Goal: Transaction & Acquisition: Download file/media

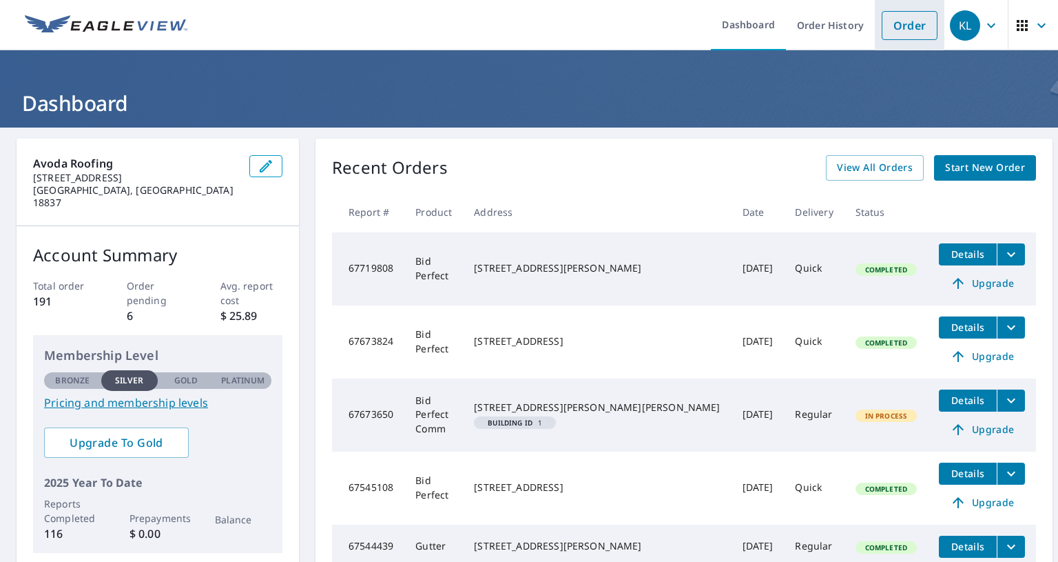
click at [893, 21] on link "Order" at bounding box center [910, 25] width 56 height 29
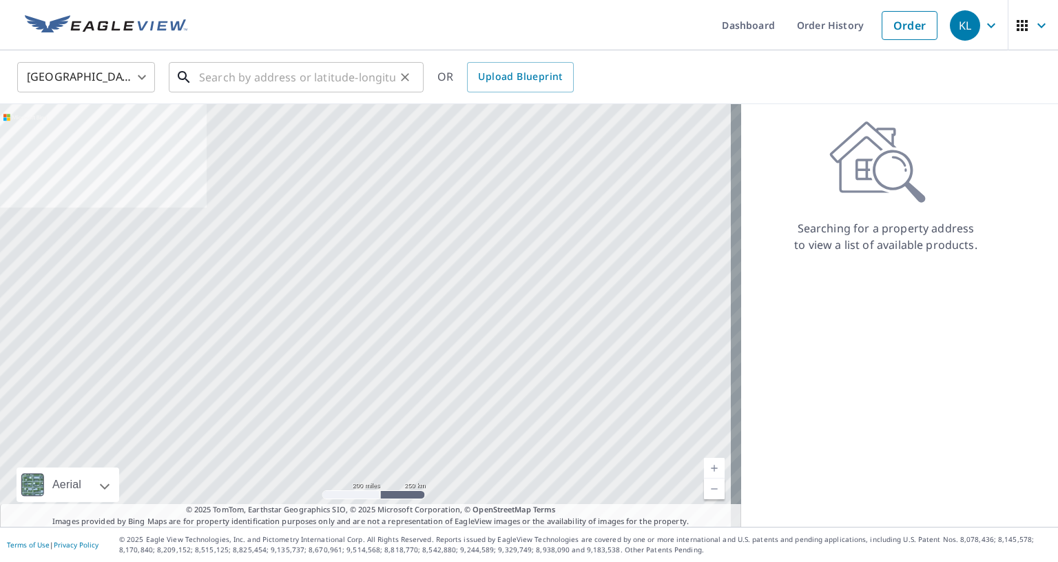
click at [292, 79] on input "text" at bounding box center [297, 77] width 196 height 39
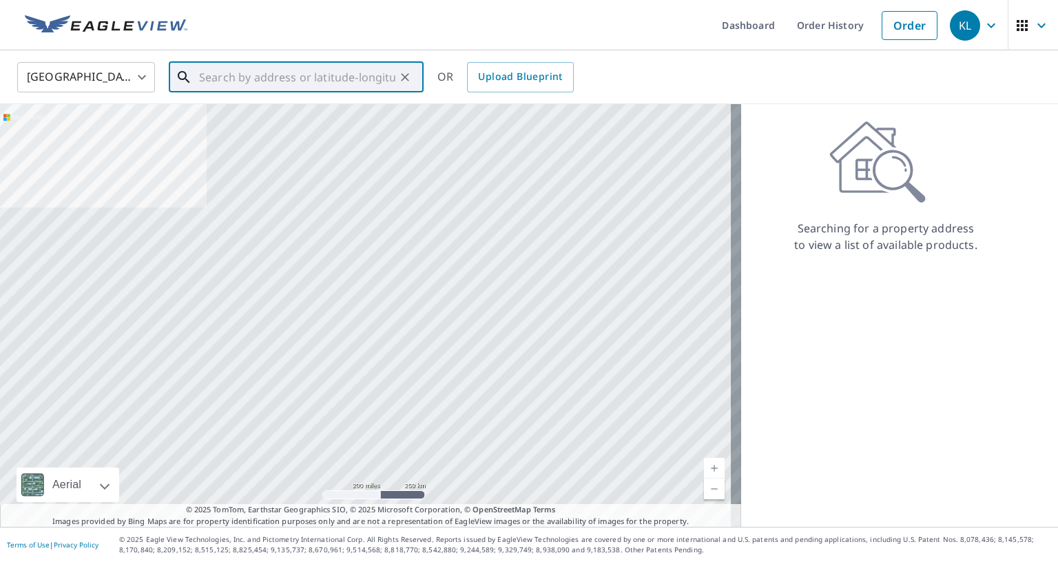
paste input "[STREET_ADDRESS][PERSON_NAME]"
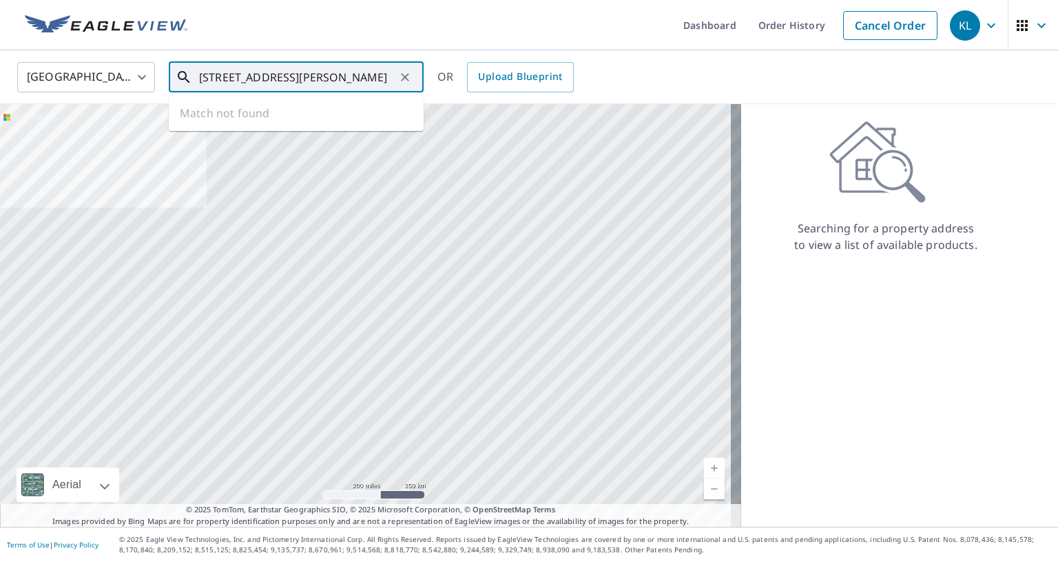
scroll to position [0, 44]
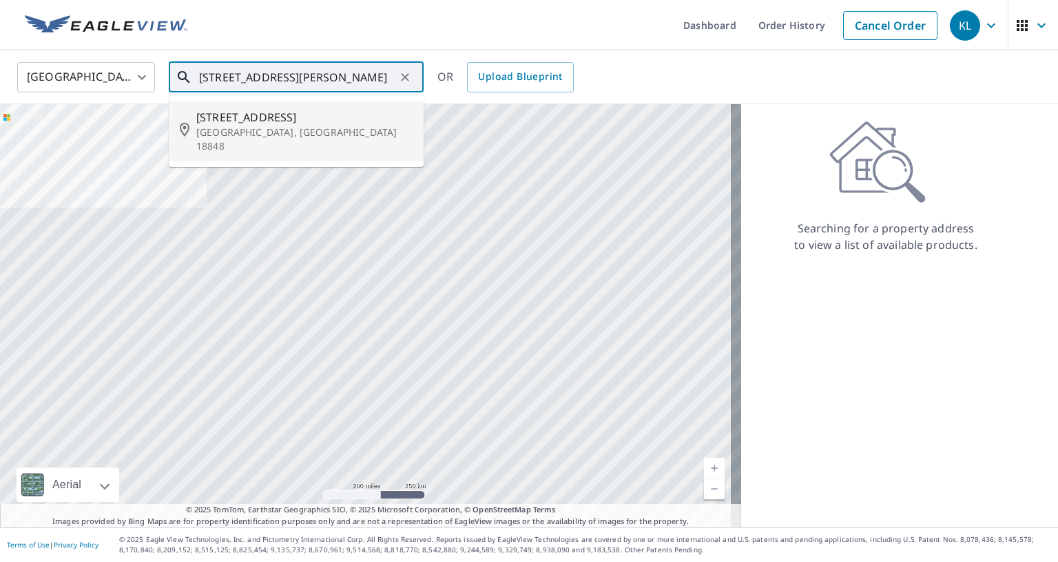
click at [302, 123] on span "[STREET_ADDRESS]" at bounding box center [304, 117] width 216 height 17
type input "[STREET_ADDRESS][PERSON_NAME]"
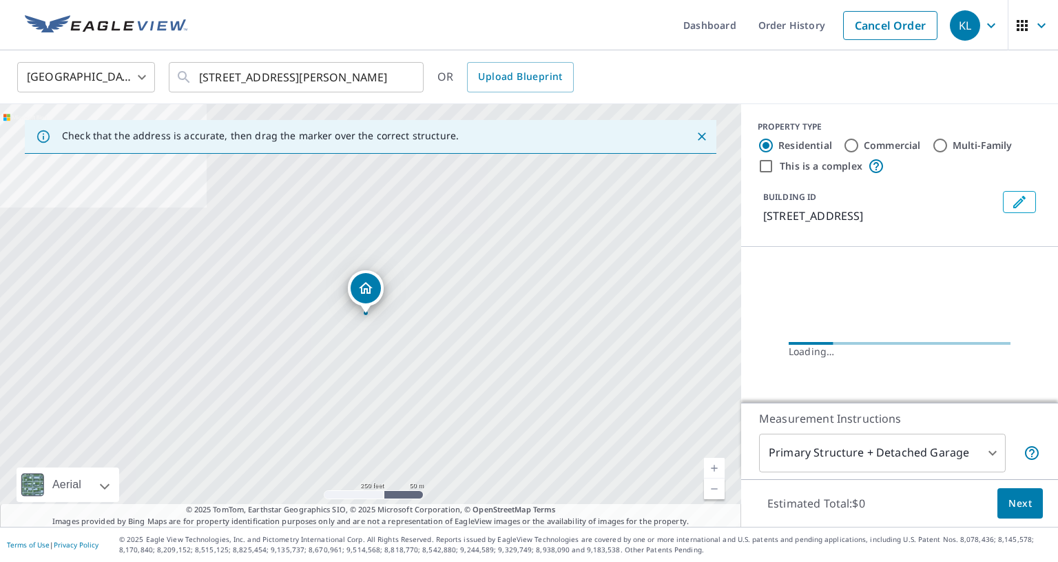
scroll to position [0, 0]
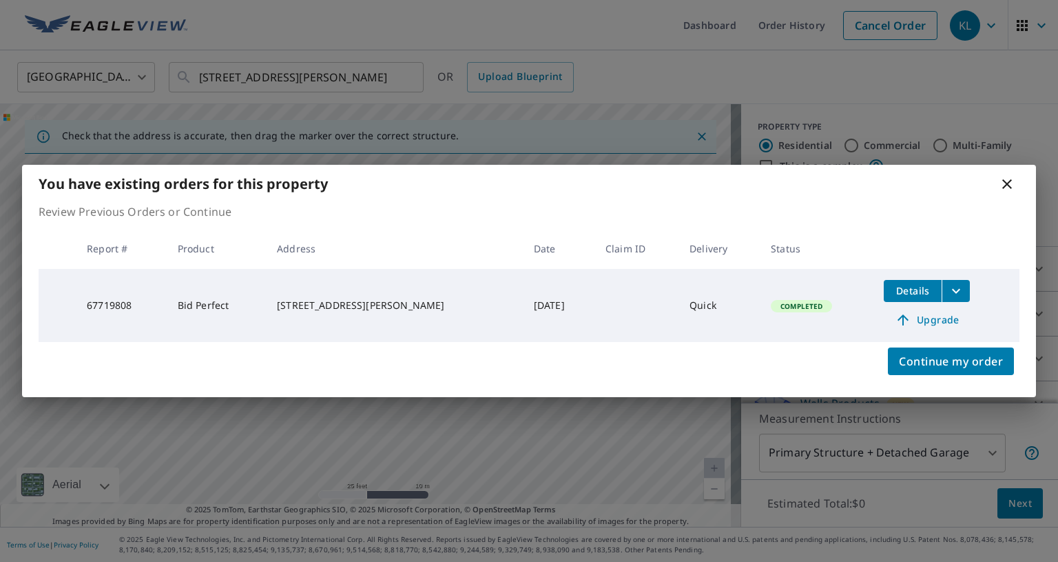
click at [1005, 183] on icon at bounding box center [1007, 184] width 17 height 17
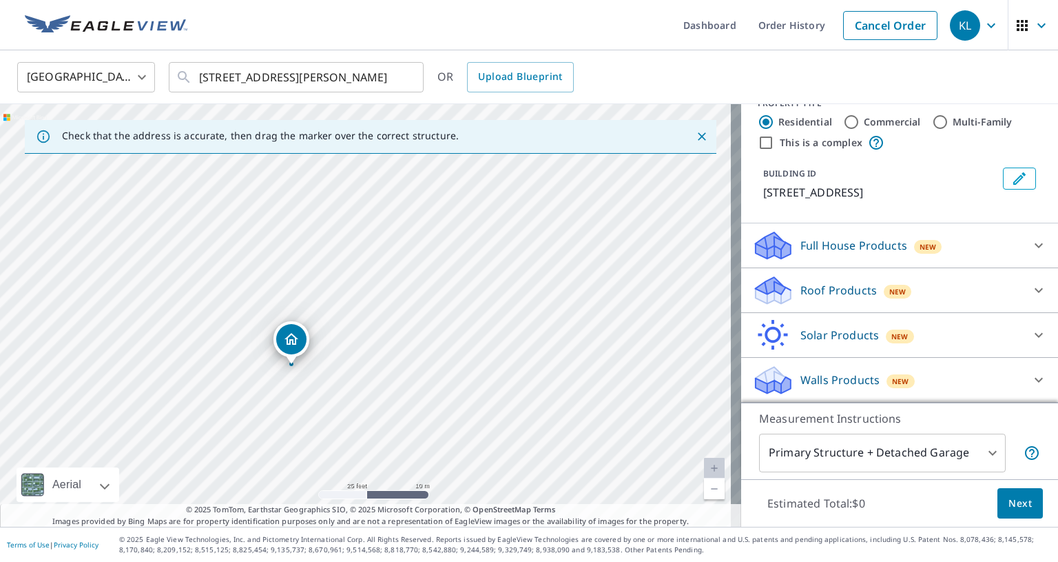
click at [929, 283] on div "Roof Products New" at bounding box center [887, 290] width 270 height 32
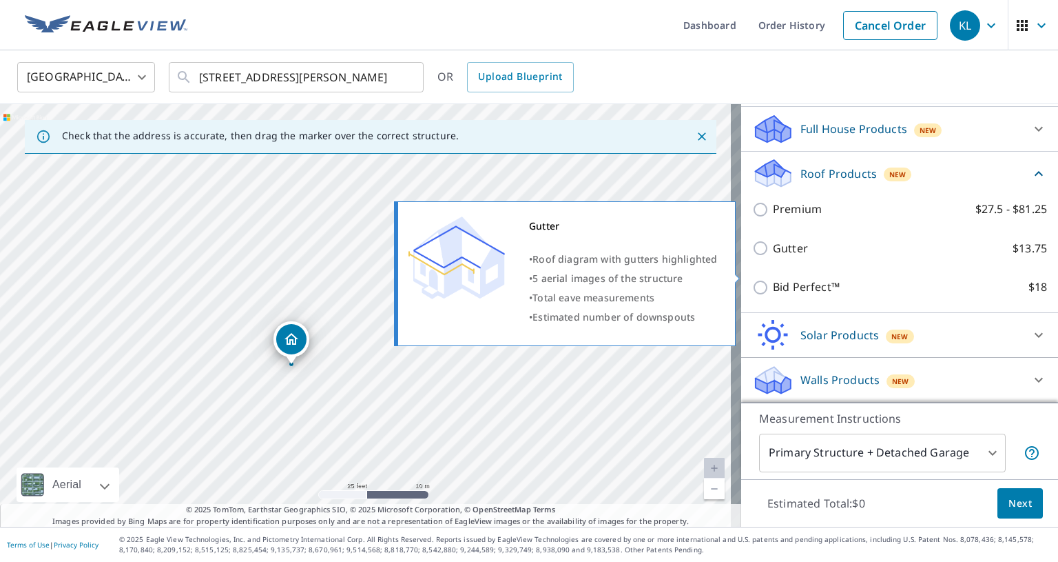
scroll to position [154, 0]
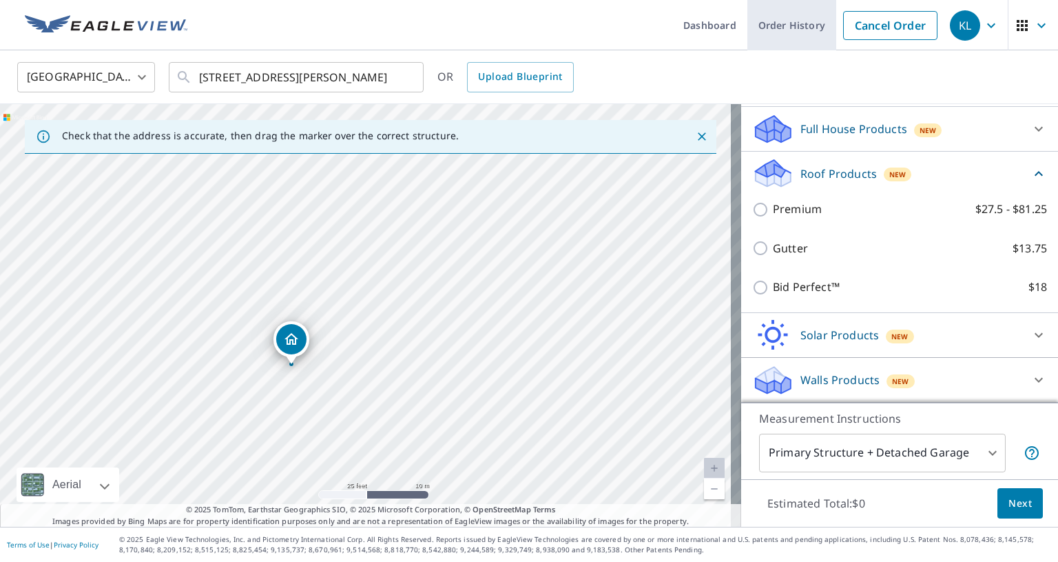
click at [767, 26] on link "Order History" at bounding box center [792, 25] width 89 height 50
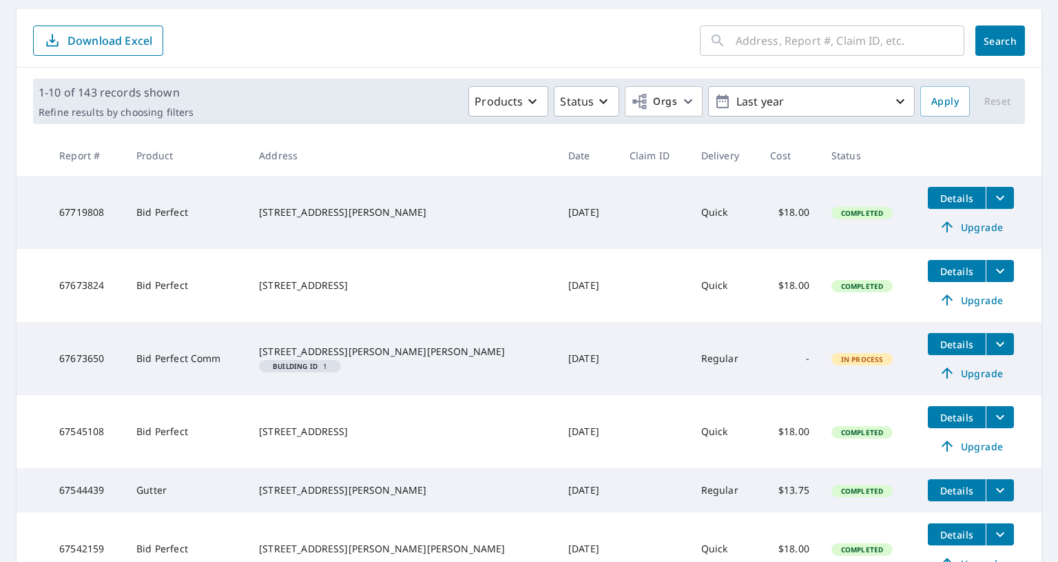
scroll to position [138, 0]
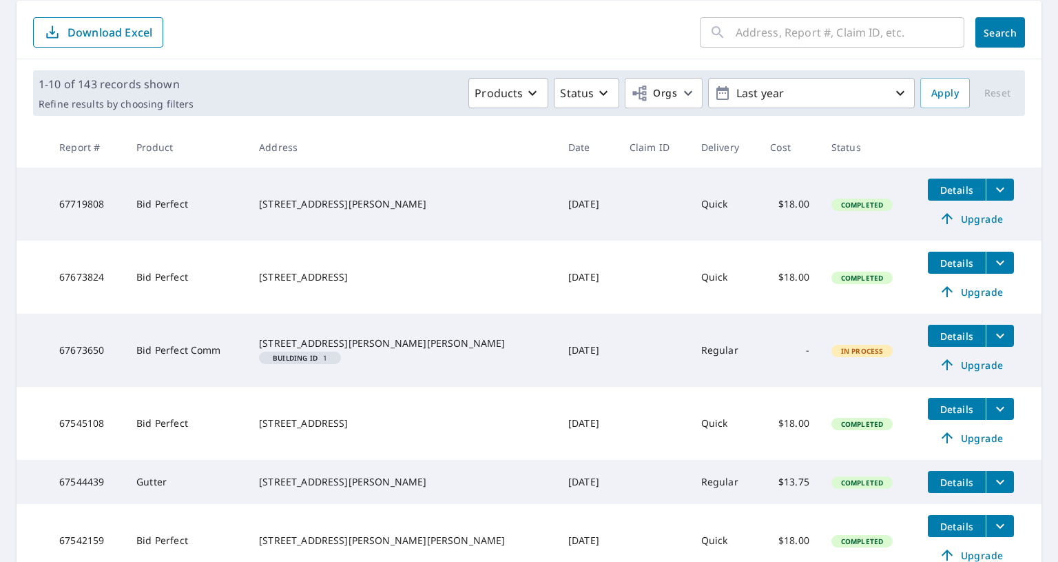
click at [936, 186] on span "Details" at bounding box center [956, 189] width 41 height 13
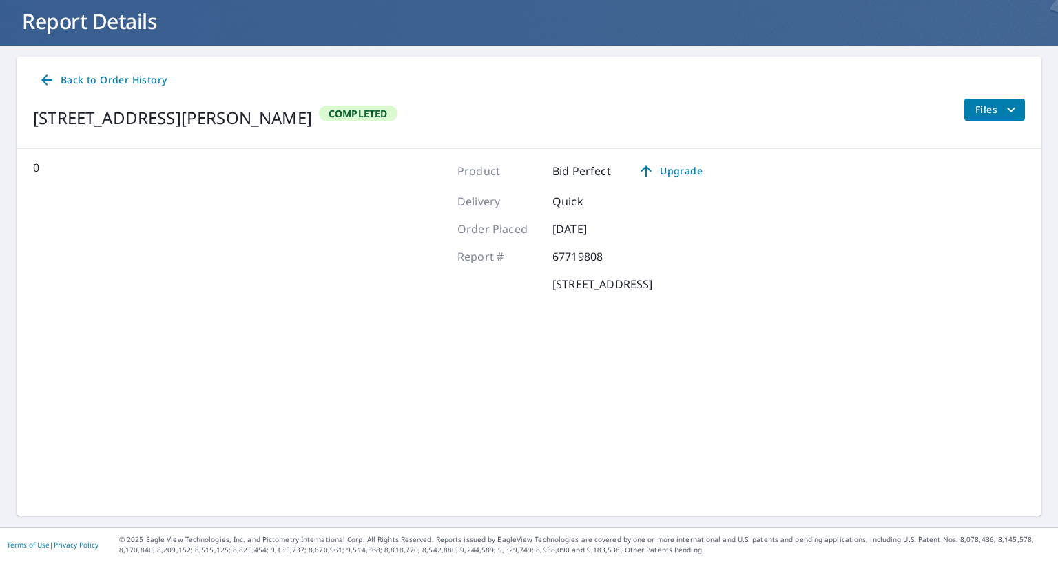
scroll to position [81, 0]
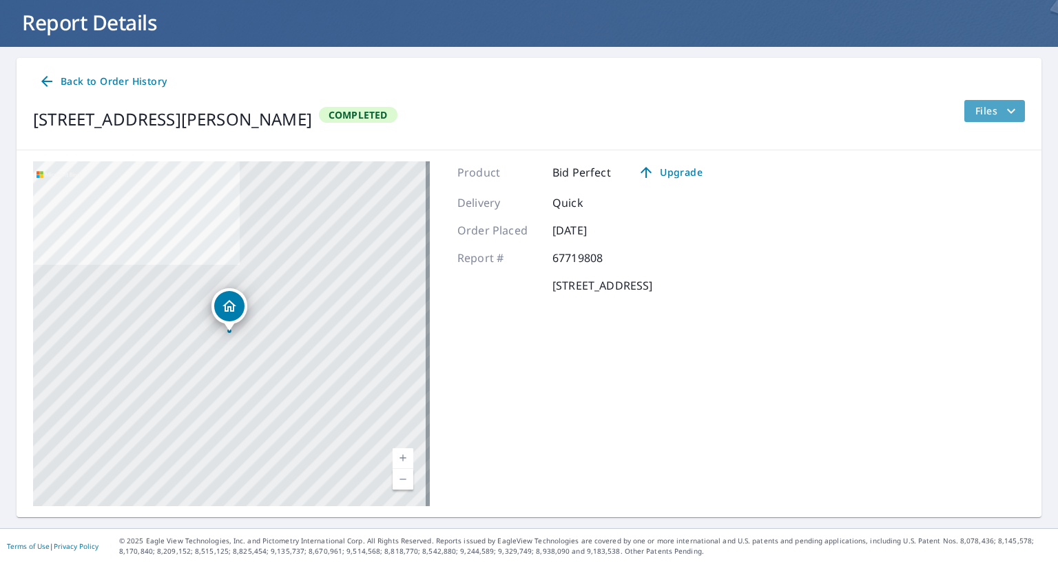
click at [989, 104] on span "Files" at bounding box center [998, 111] width 44 height 17
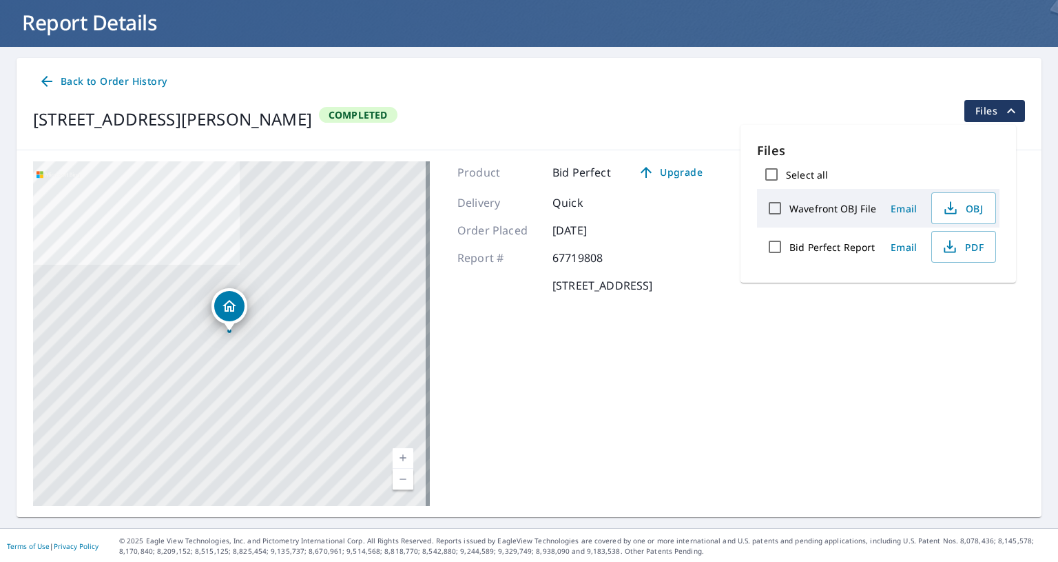
click at [823, 250] on label "Bid Perfect Report" at bounding box center [832, 246] width 85 height 13
click at [790, 250] on input "Bid Perfect Report" at bounding box center [775, 246] width 29 height 29
checkbox input "true"
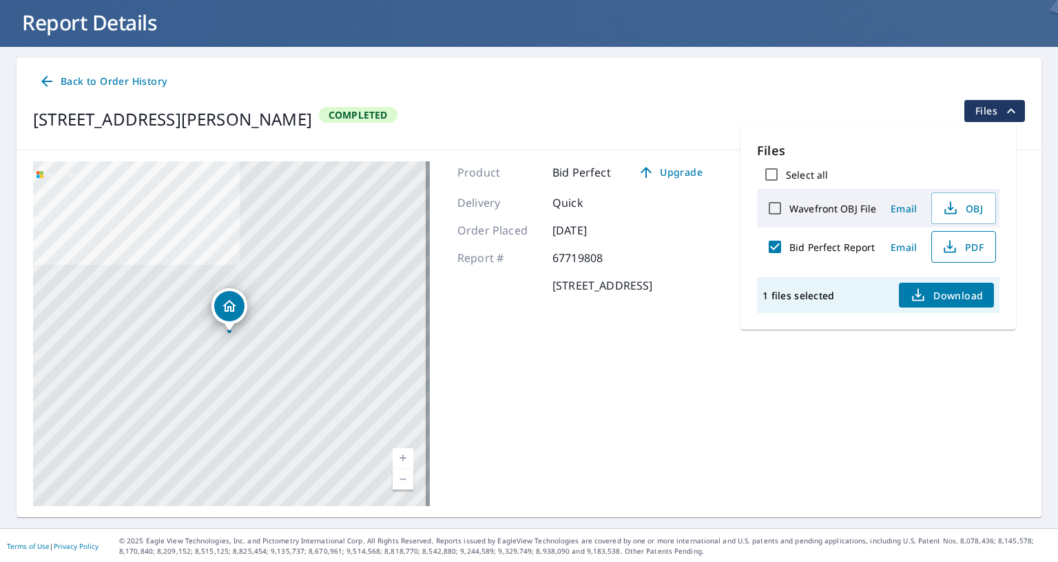
click at [959, 239] on span "PDF" at bounding box center [962, 246] width 44 height 17
